Goal: Feedback & Contribution: Contribute content

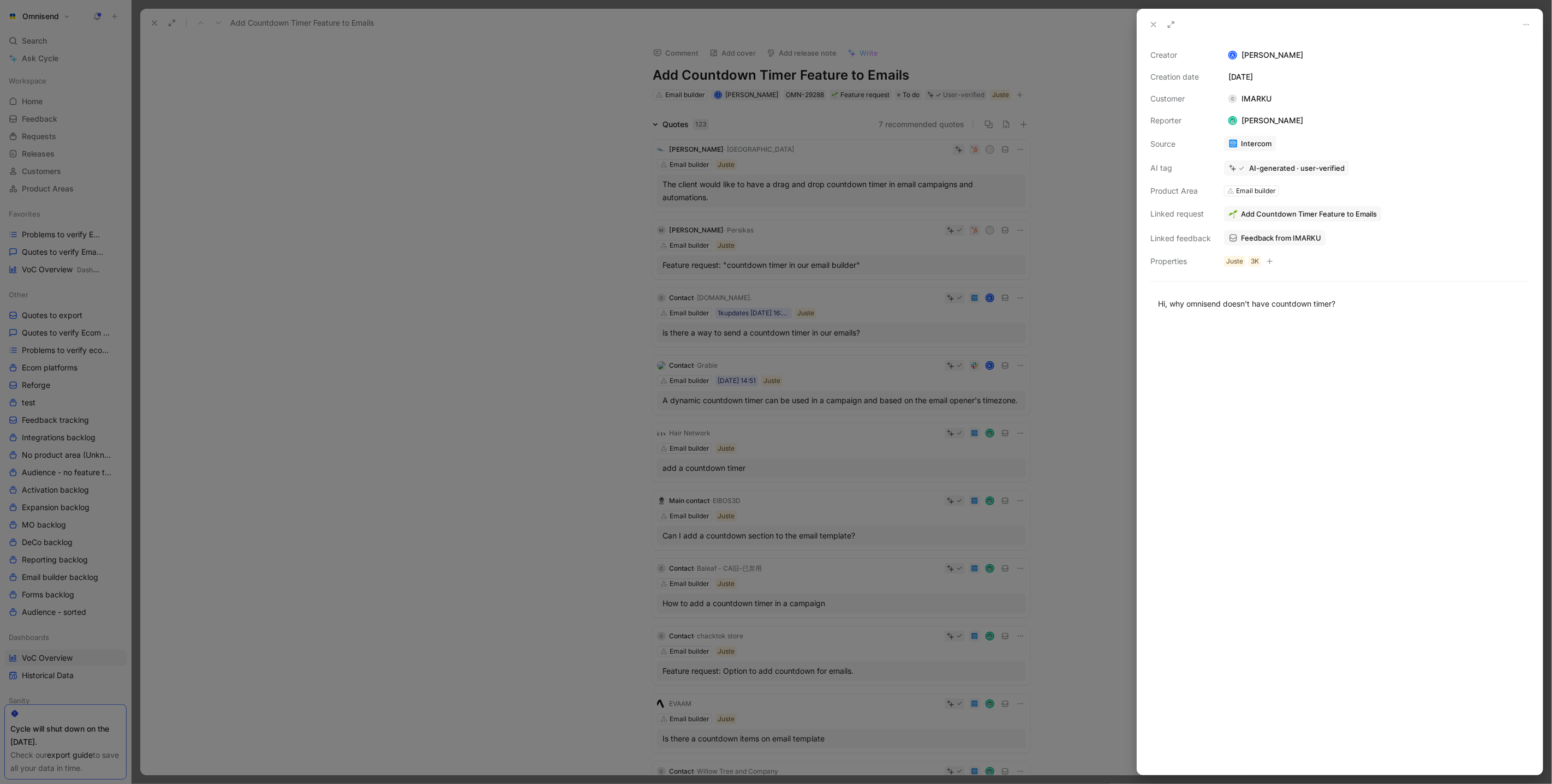
click at [320, 145] on div at bounding box center [776, 392] width 1552 height 784
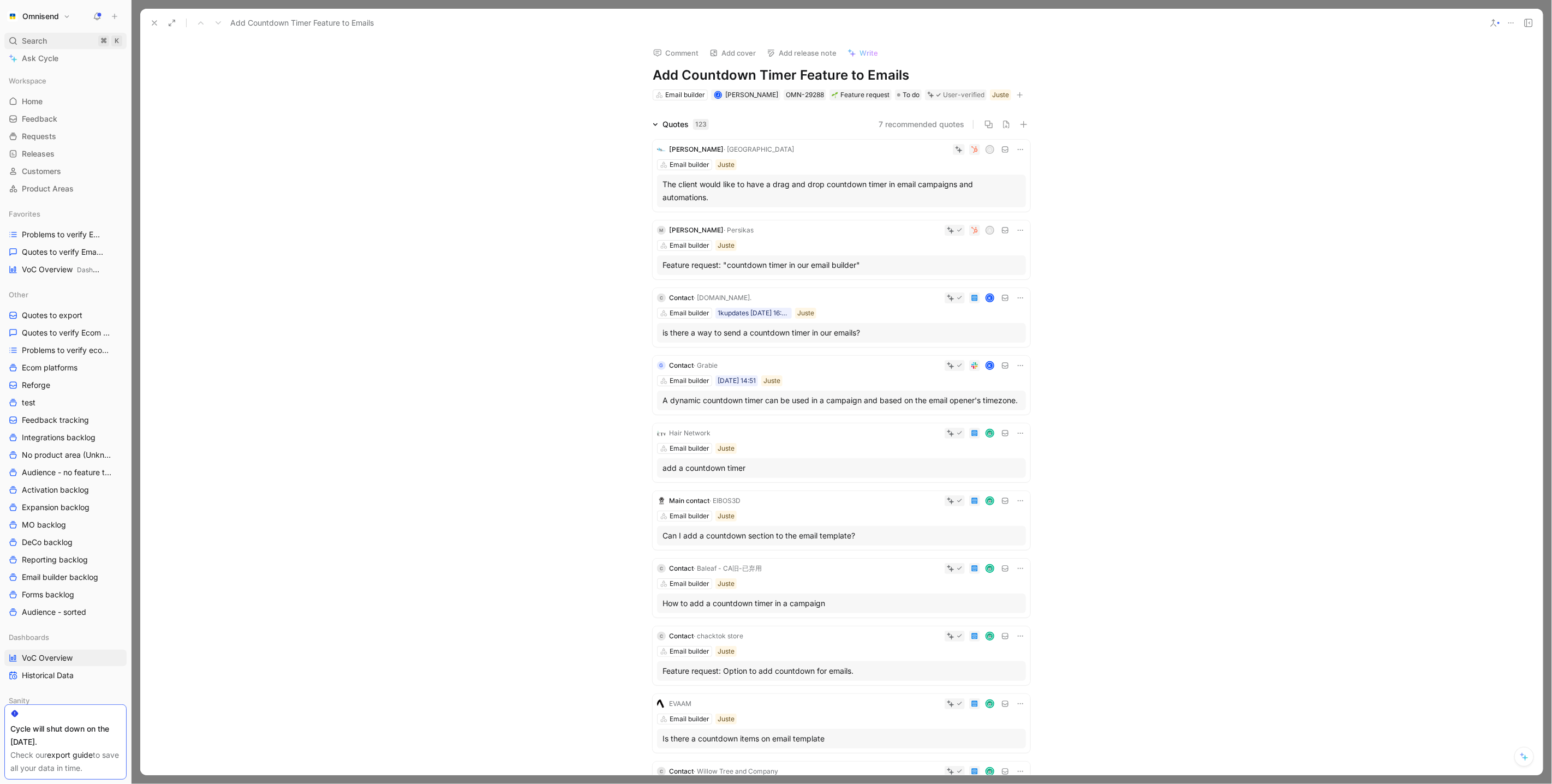
click at [17, 37] on div "Search ⌘ K" at bounding box center [66, 41] width 122 height 16
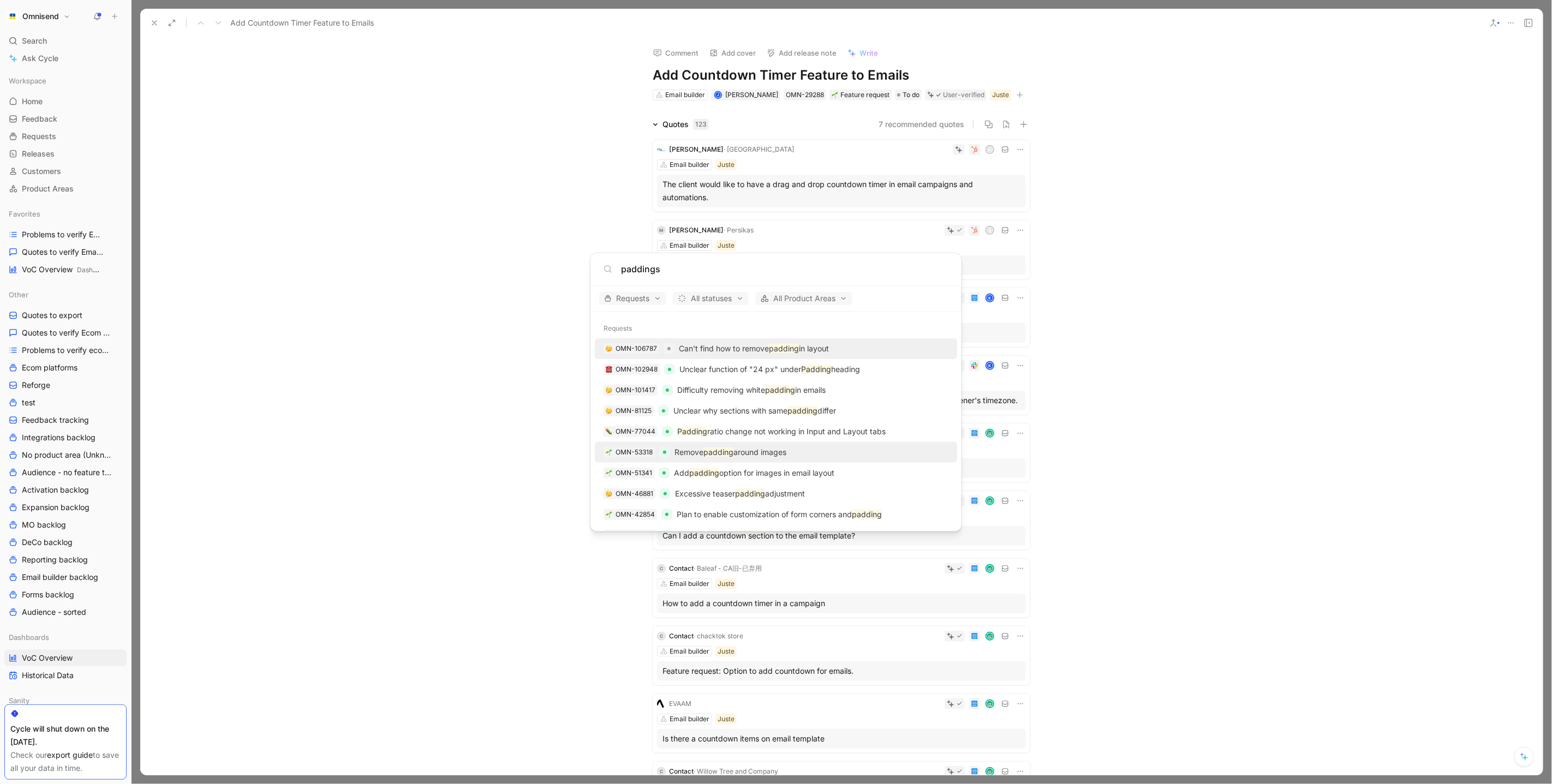
type input "paddings"
click at [886, 447] on div "OMN-53318 Remove padding around images" at bounding box center [776, 452] width 355 height 20
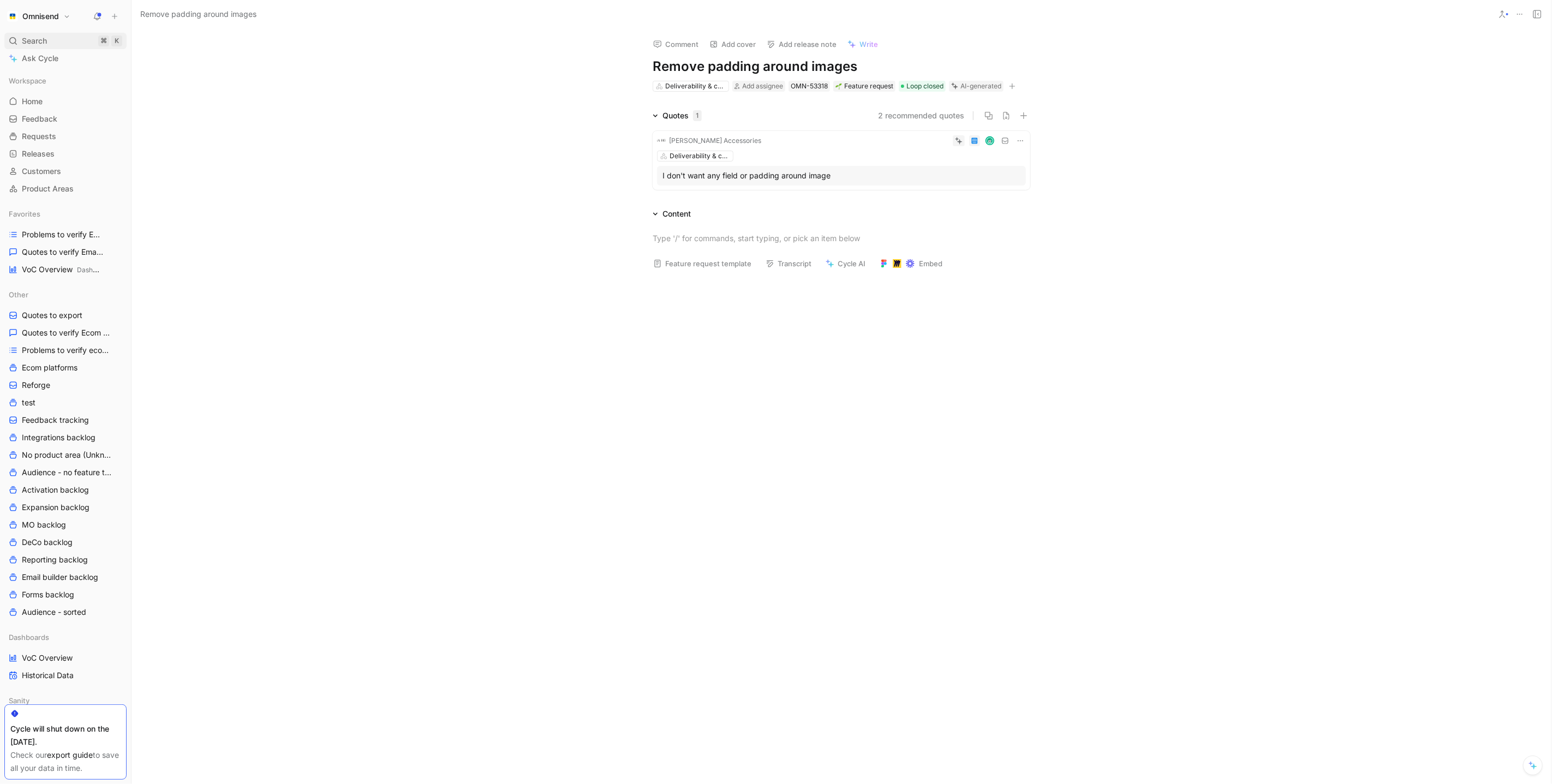
click at [47, 44] on div "Search ⌘ K" at bounding box center [66, 41] width 122 height 16
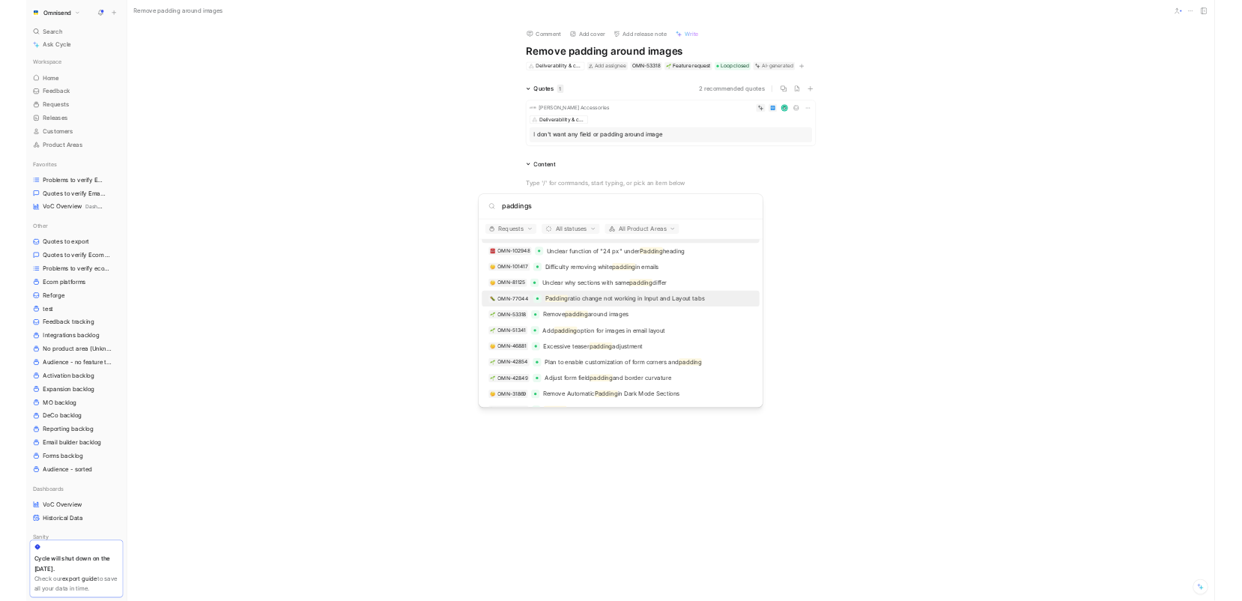
scroll to position [61, 0]
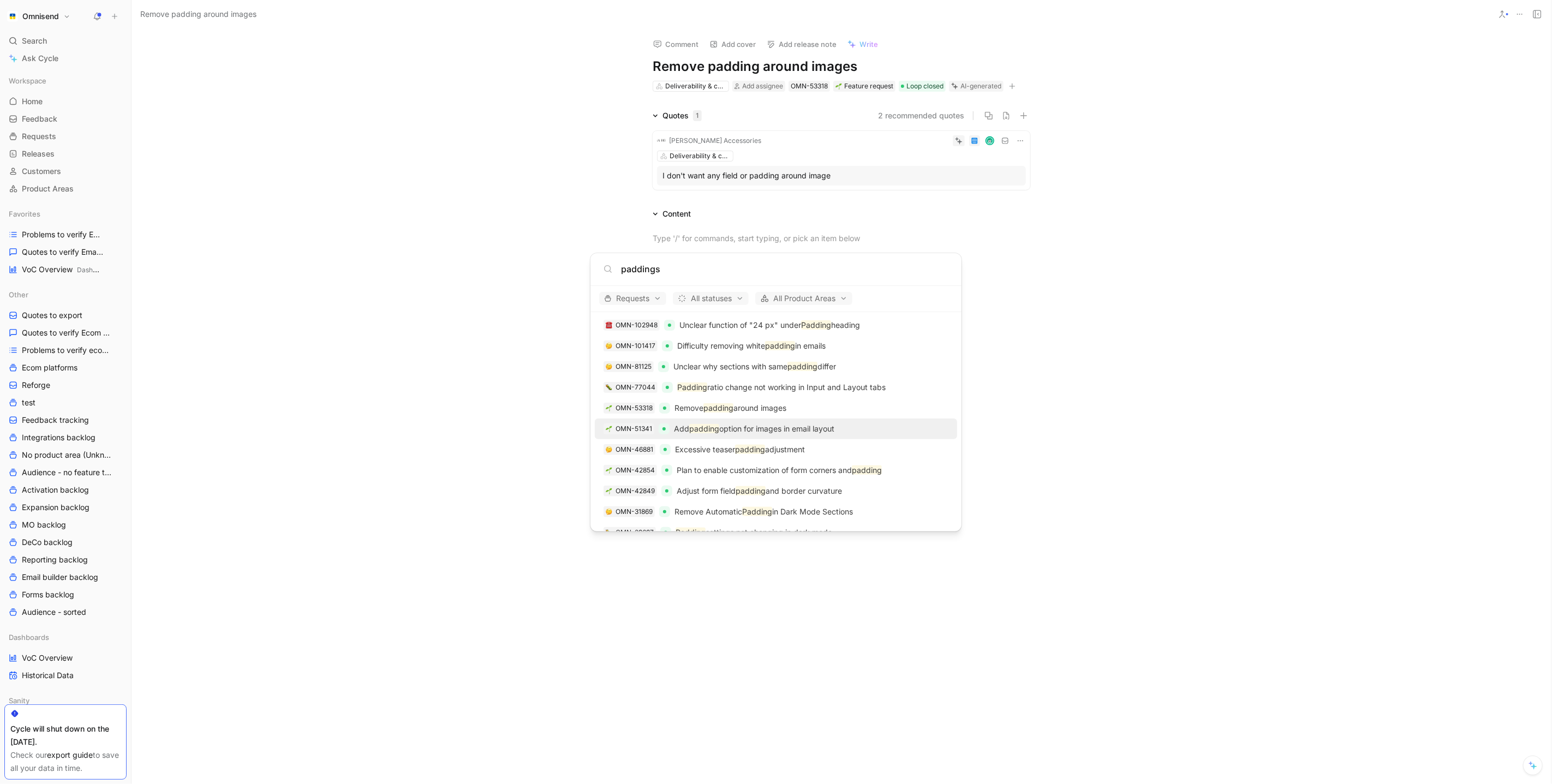
type input "paddings"
click at [765, 433] on p "Add padding option for images in email layout" at bounding box center [754, 429] width 160 height 13
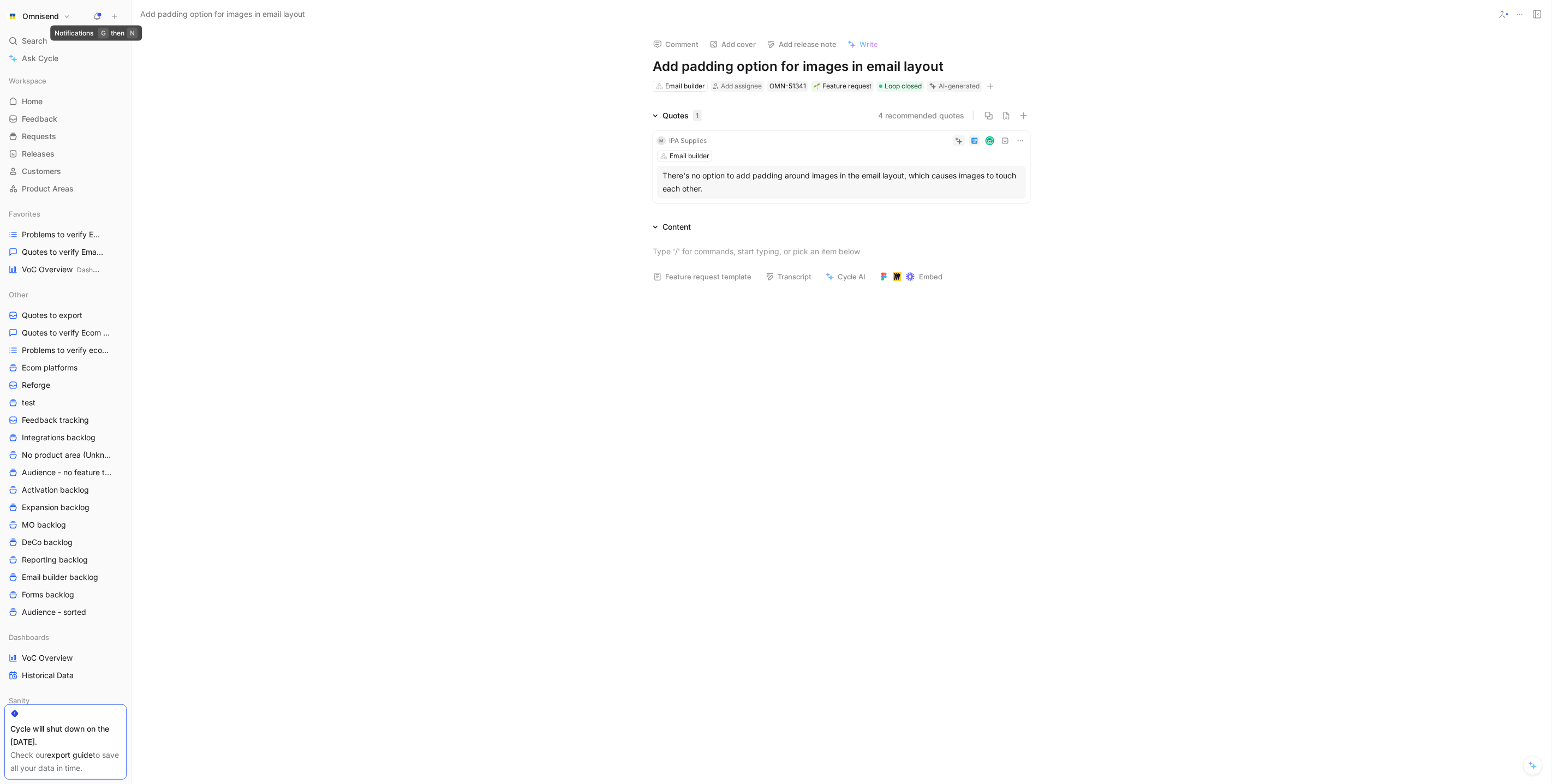
click at [114, 16] on use at bounding box center [114, 16] width 5 height 5
click at [717, 96] on div "Comment Add cover Add release note Write Add padding option for images in email…" at bounding box center [841, 406] width 1419 height 755
click at [698, 253] on div at bounding box center [841, 251] width 377 height 12
paste div
click at [915, 116] on button "4 recommended quotes" at bounding box center [921, 116] width 86 height 13
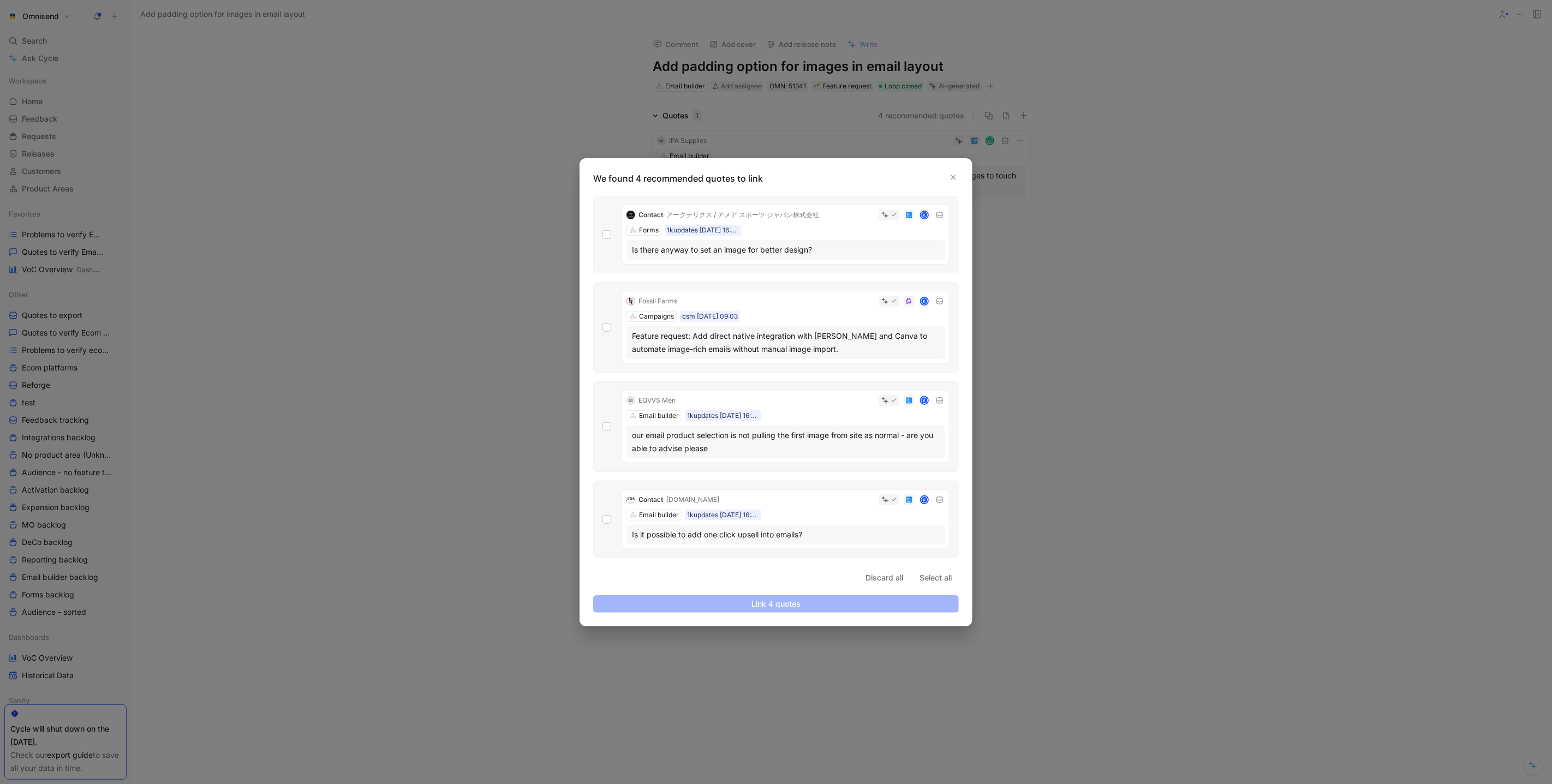
click at [523, 432] on div at bounding box center [776, 392] width 1552 height 784
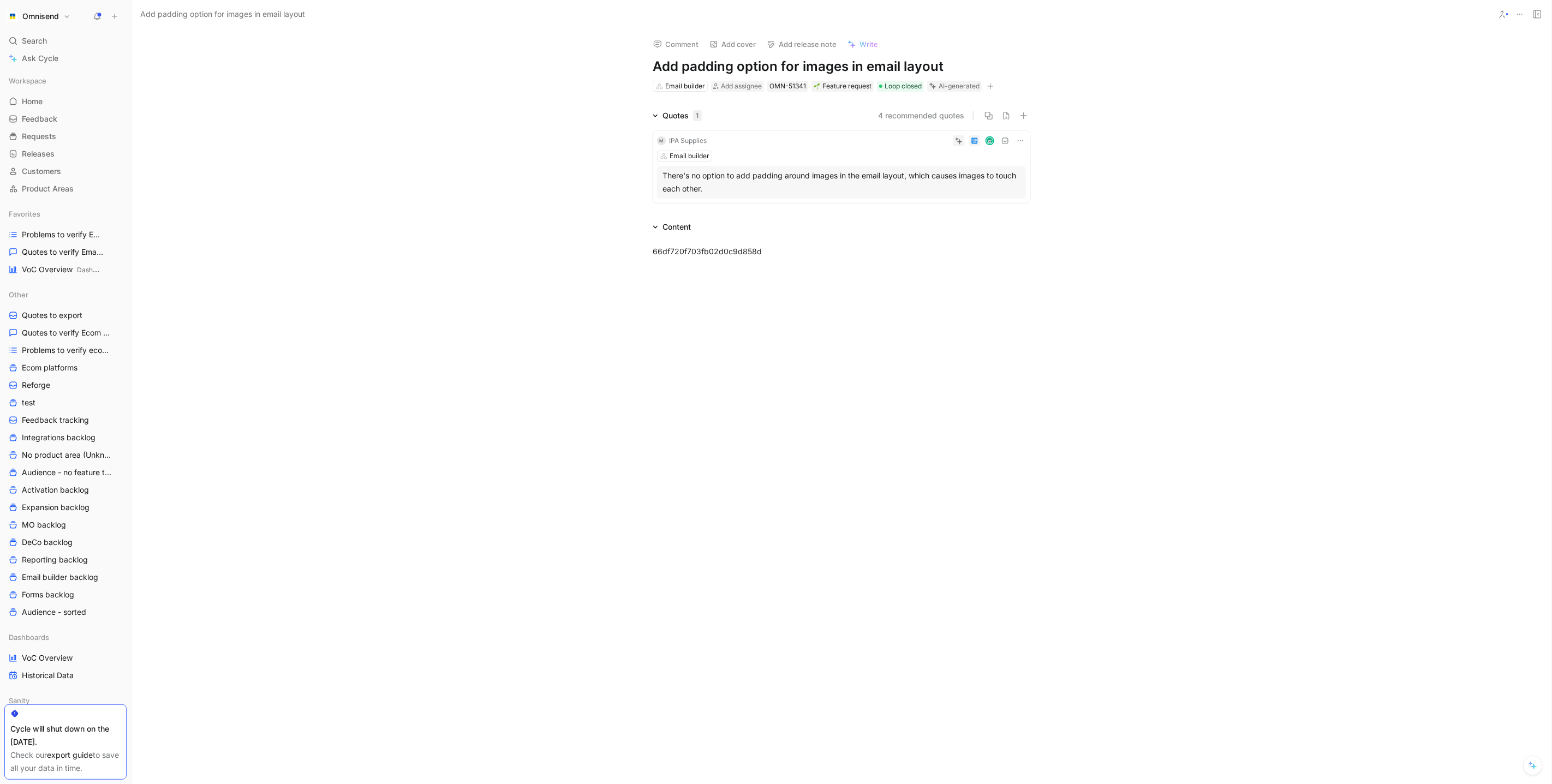
click at [797, 227] on div "Content" at bounding box center [841, 227] width 419 height 13
click at [783, 248] on div "66df720f703fb02d0c9d858d" at bounding box center [841, 251] width 377 height 12
drag, startPoint x: 848, startPoint y: 253, endPoint x: 763, endPoint y: 253, distance: 85.0
click at [763, 253] on div "66df720f703fb02d0c9d858d add image paddings" at bounding box center [841, 251] width 377 height 12
click at [912, 250] on span "66df720f703fb02d0c9d858d requests to have image paddings. Reference" at bounding box center [789, 251] width 272 height 9
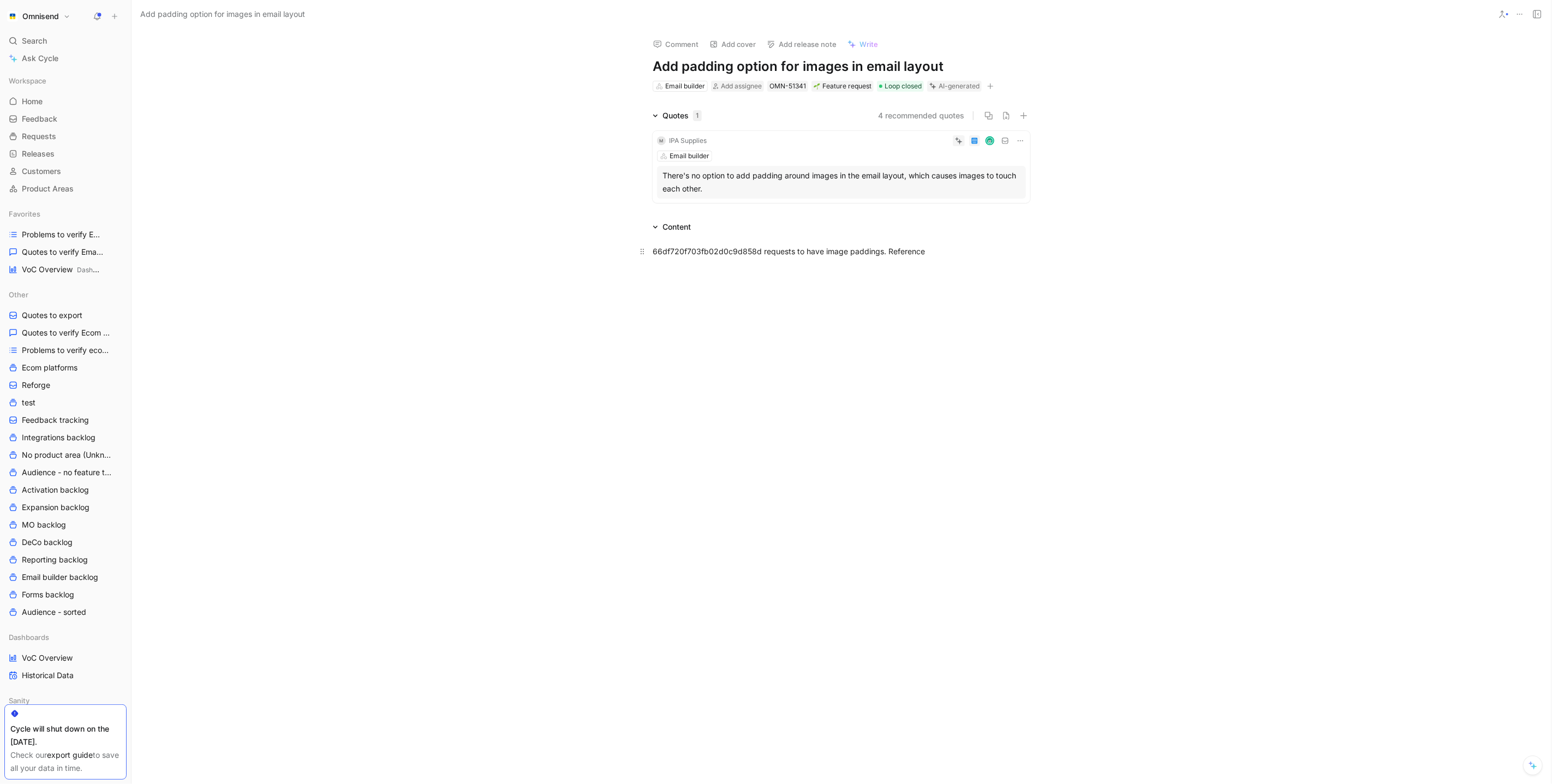
click at [912, 250] on span "66df720f703fb02d0c9d858d requests to have image paddings. Reference" at bounding box center [789, 251] width 272 height 9
click at [859, 310] on div at bounding box center [841, 405] width 1419 height 235
click at [713, 251] on span "66df720f703fb02d0c9d858d requests to have image paddings." at bounding box center [769, 251] width 234 height 9
copy span "66df720f703fb02d0c9d858d"
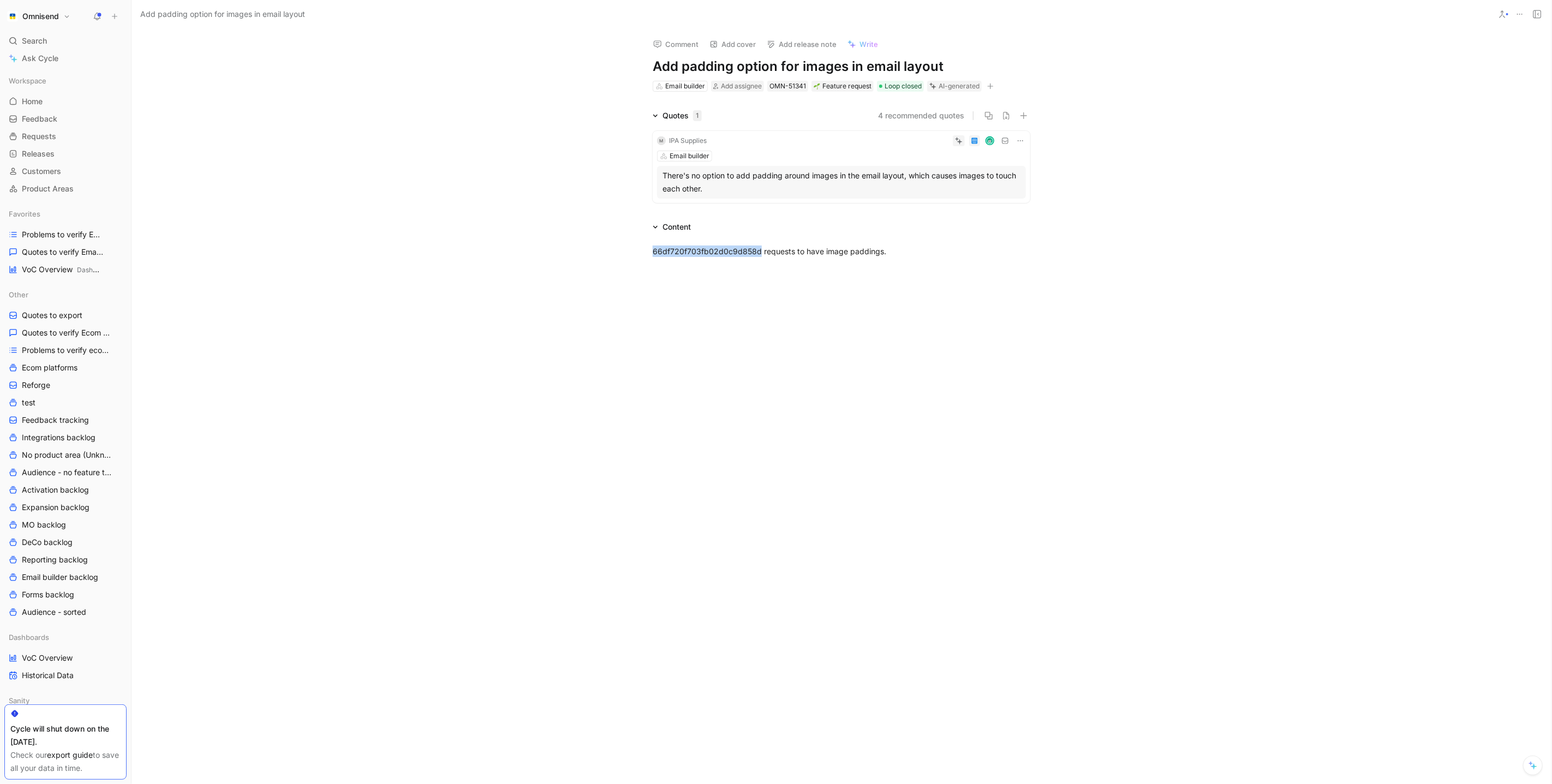
click at [110, 18] on button at bounding box center [114, 16] width 15 height 15
click at [194, 23] on button "New feedback c" at bounding box center [188, 20] width 117 height 18
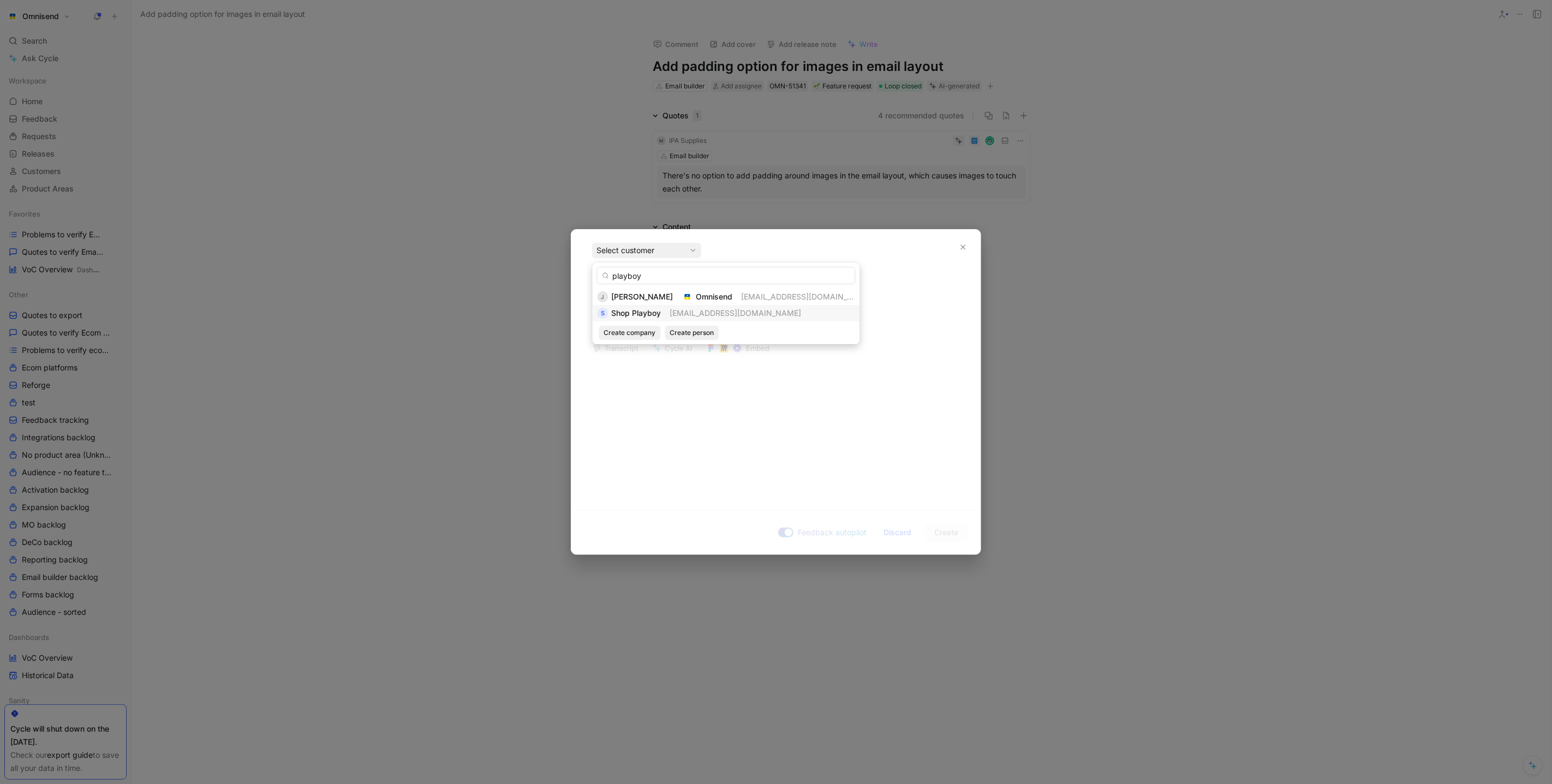
type input "playboy"
click at [718, 312] on span "[EMAIL_ADDRESS][DOMAIN_NAME]" at bounding box center [736, 312] width 132 height 9
click at [969, 250] on button "button" at bounding box center [963, 247] width 17 height 17
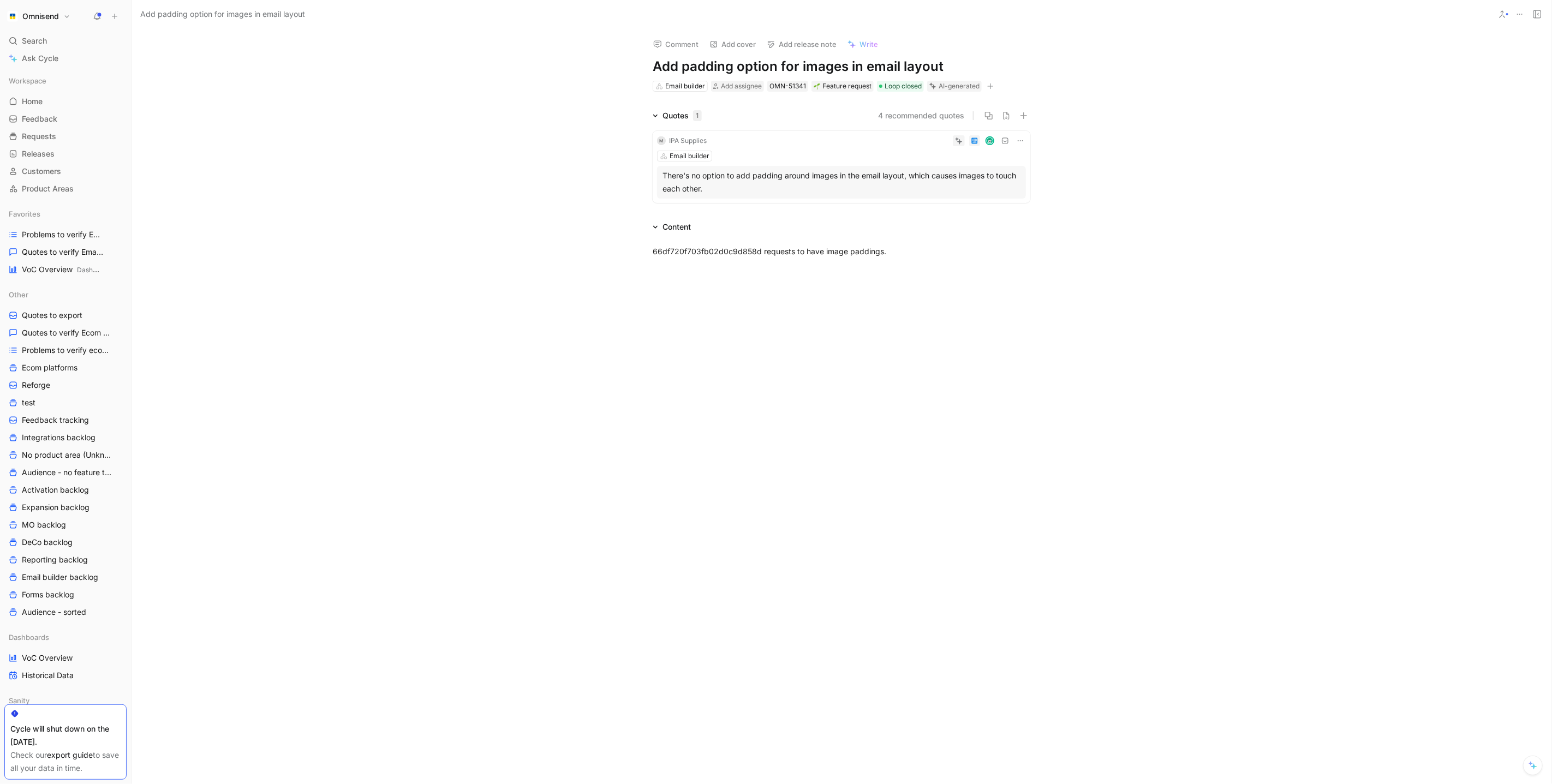
click at [990, 88] on icon "button" at bounding box center [990, 87] width 1 height 6
click at [918, 140] on span "Product feature" at bounding box center [896, 145] width 56 height 9
click at [1017, 142] on icon at bounding box center [1020, 140] width 9 height 9
click at [1024, 116] on icon "button" at bounding box center [1023, 116] width 7 height 7
click at [120, 16] on button at bounding box center [114, 16] width 15 height 15
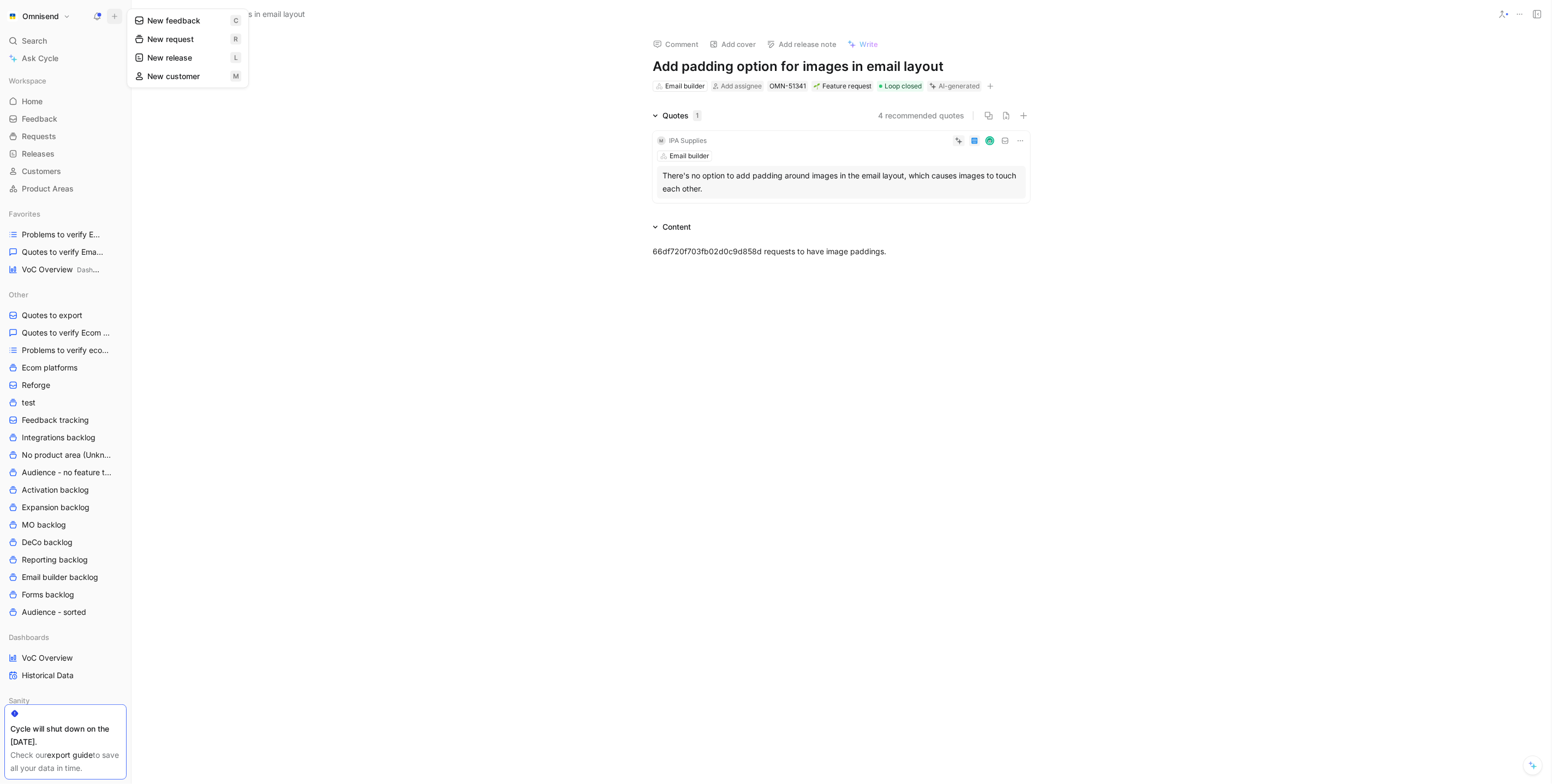
click at [192, 38] on button "New request r" at bounding box center [188, 39] width 117 height 18
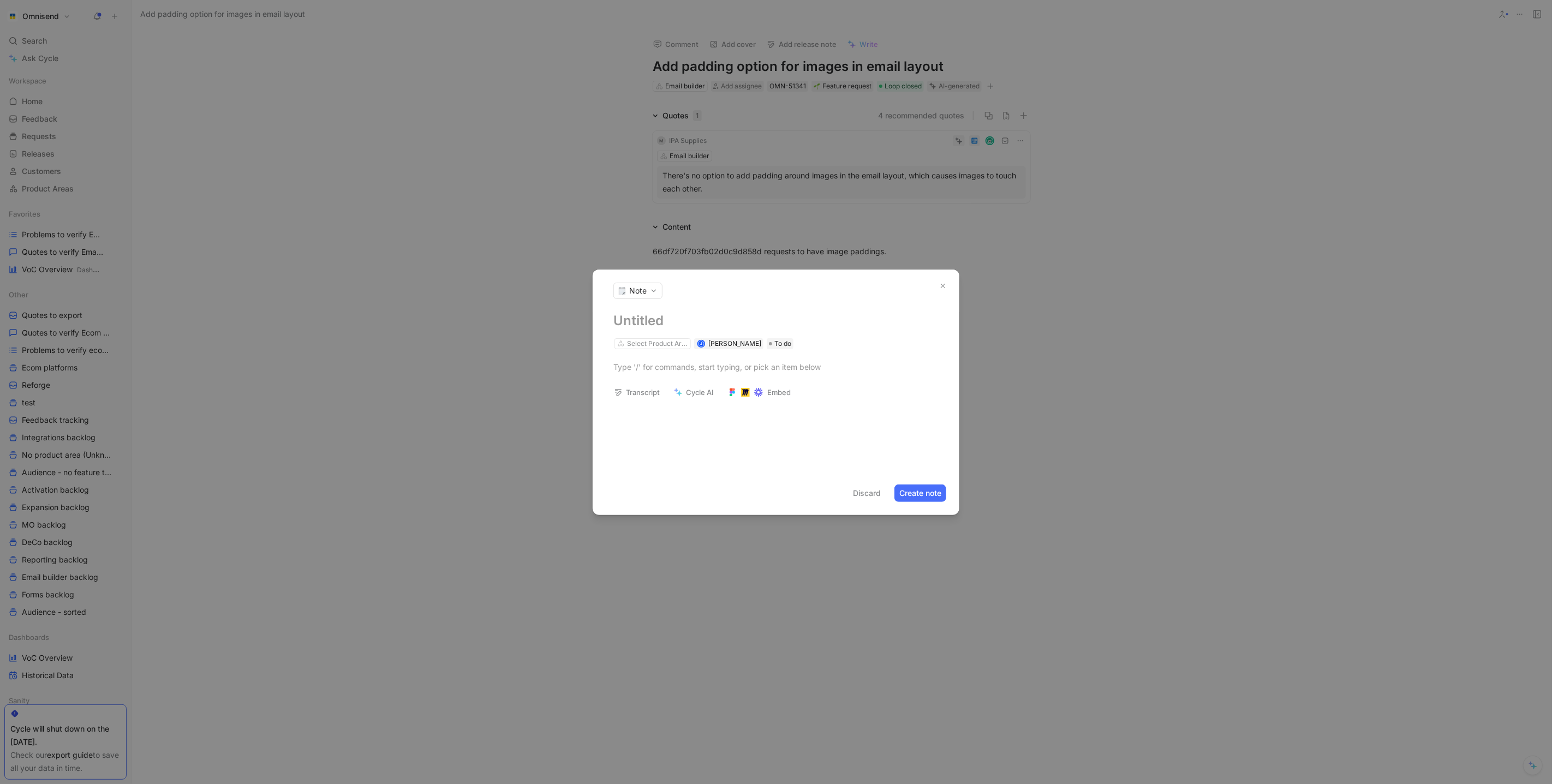
click at [493, 331] on div at bounding box center [776, 392] width 1552 height 784
